Goal: Information Seeking & Learning: Learn about a topic

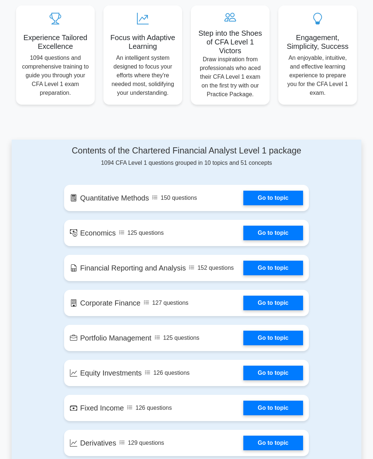
scroll to position [271, 0]
click at [283, 205] on link "Go to topic" at bounding box center [274, 198] width 60 height 15
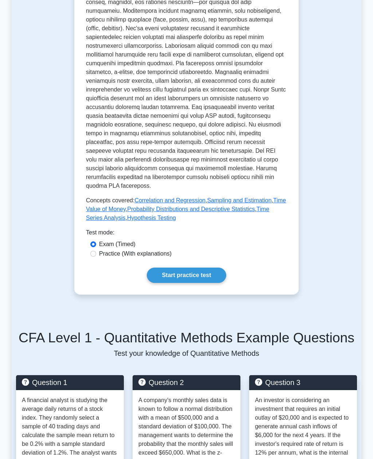
scroll to position [280, 0]
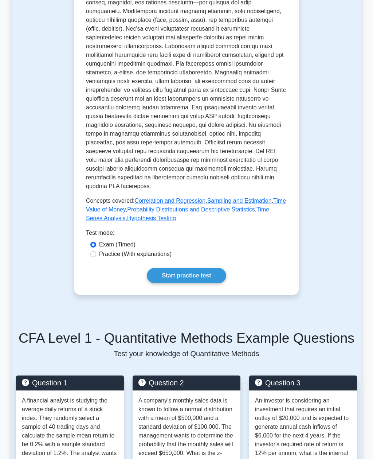
click at [162, 259] on label "Practice (With explanations)" at bounding box center [135, 254] width 73 height 9
click at [96, 257] on input "Practice (With explanations)" at bounding box center [93, 254] width 6 height 6
radio input "true"
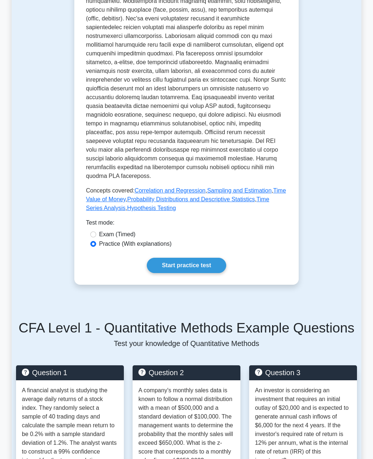
scroll to position [290, 0]
click at [204, 273] on link "Start practice test" at bounding box center [186, 265] width 79 height 15
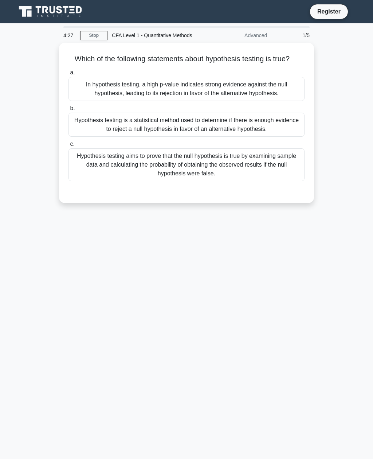
scroll to position [23, 0]
click at [234, 158] on div "Hypothesis testing aims to prove that the null hypothesis is true by examining …" at bounding box center [187, 164] width 236 height 33
click at [69, 147] on input "c. Hypothesis testing aims to prove that the null hypothesis is true by examini…" at bounding box center [69, 144] width 0 height 5
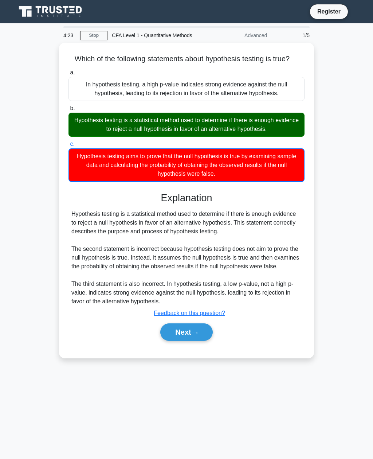
click at [194, 333] on button "Next" at bounding box center [186, 333] width 52 height 18
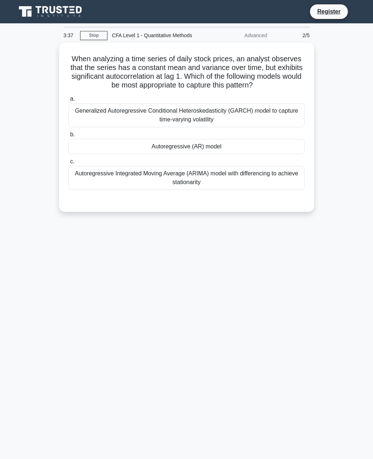
click at [88, 103] on div "Generalized Autoregressive Conditional Heteroskedasticity (GARCH) model to capt…" at bounding box center [187, 115] width 236 height 24
click at [69, 101] on input "a. Generalized Autoregressive Conditional Heteroskedasticity (GARCH) model to c…" at bounding box center [69, 99] width 0 height 5
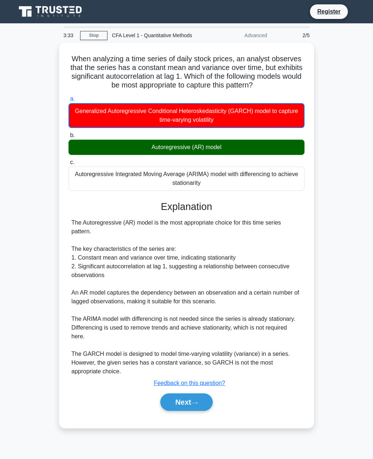
scroll to position [23, 0]
click at [185, 394] on button "Next" at bounding box center [186, 403] width 52 height 18
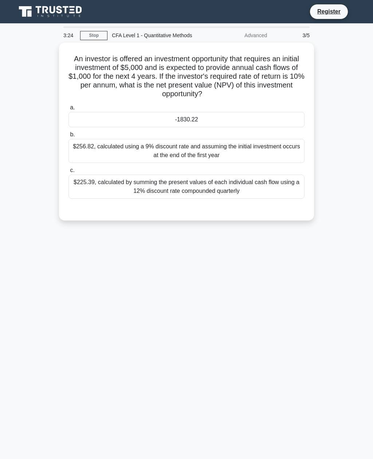
click at [94, 31] on link "Stop" at bounding box center [93, 35] width 27 height 9
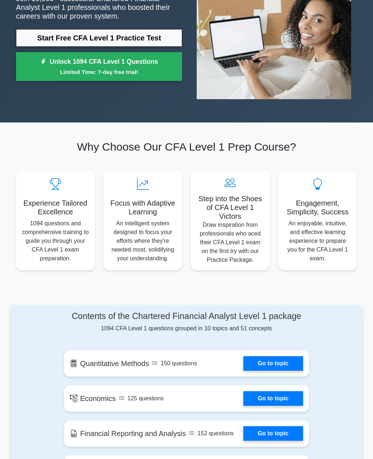
scroll to position [95, 0]
